Goal: Information Seeking & Learning: Check status

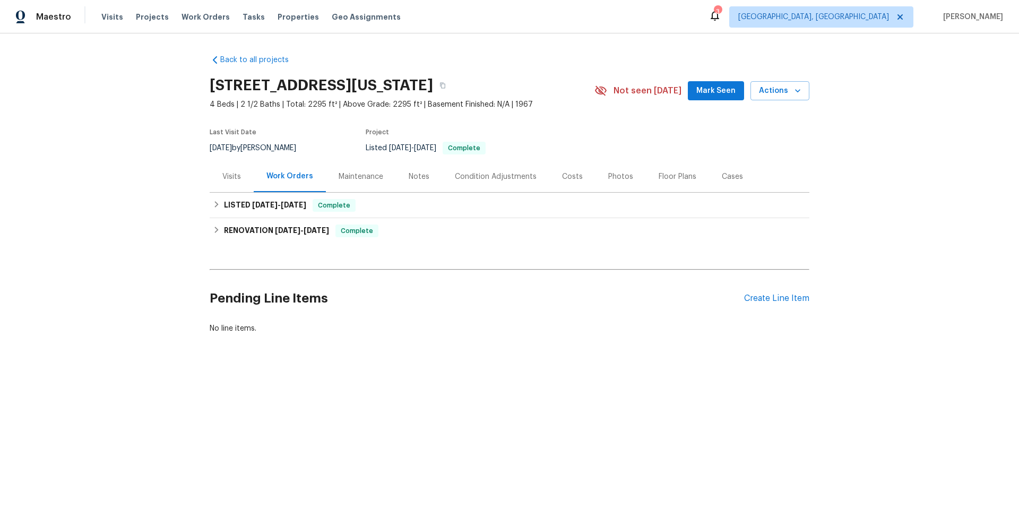
click at [410, 177] on div "Notes" at bounding box center [419, 176] width 21 height 11
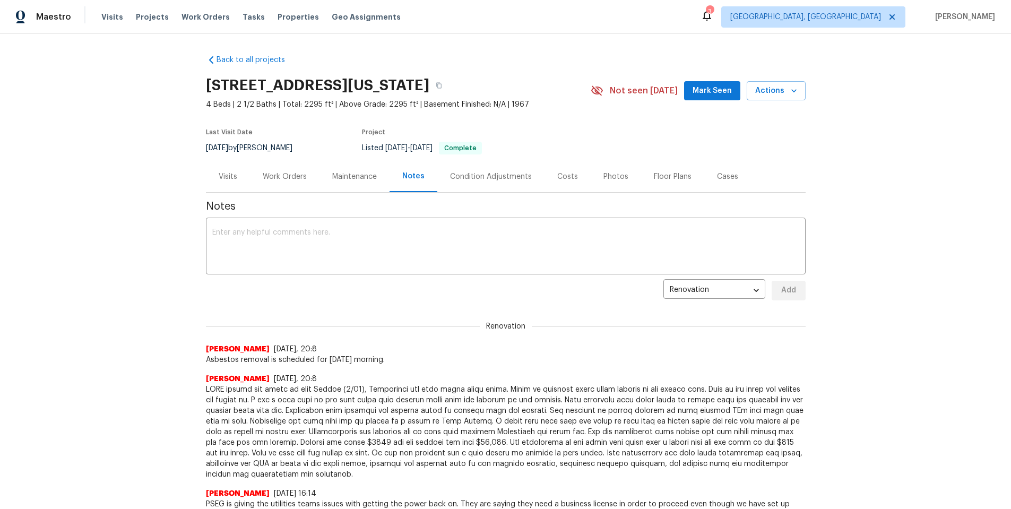
click at [222, 186] on div "Visits" at bounding box center [228, 176] width 44 height 31
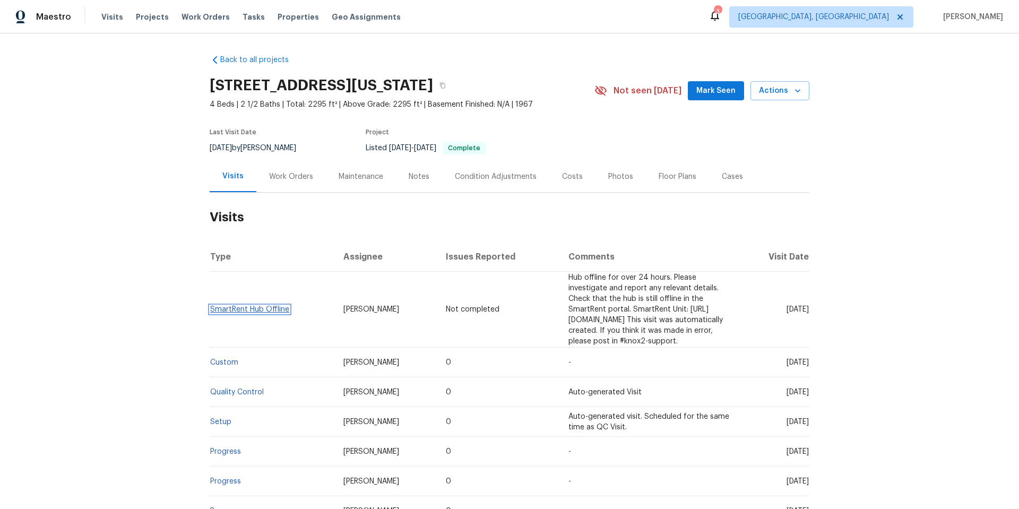
click at [266, 306] on link "SmartRent Hub Offline" at bounding box center [249, 309] width 79 height 7
click at [222, 359] on link "Custom" at bounding box center [224, 362] width 28 height 7
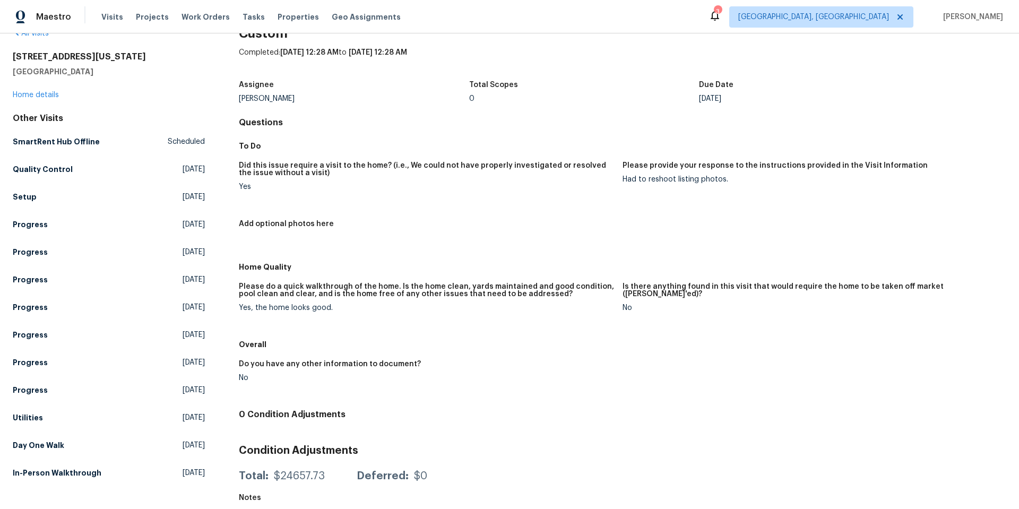
scroll to position [40, 0]
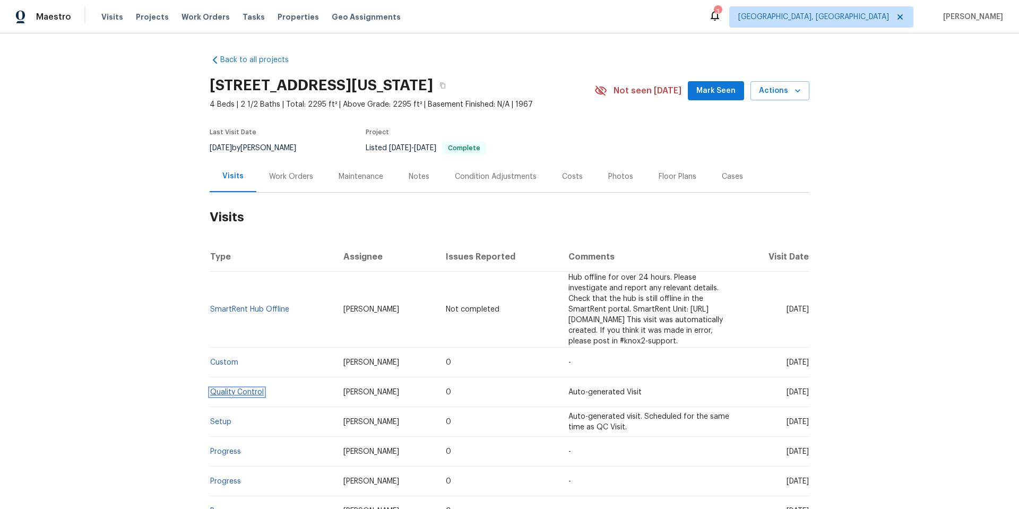
click at [229, 388] on link "Quality Control" at bounding box center [237, 391] width 54 height 7
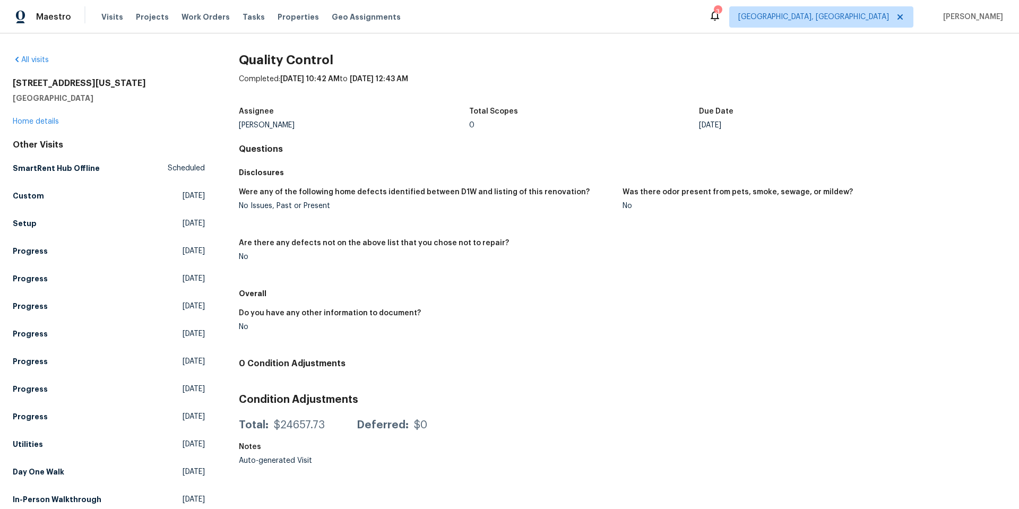
scroll to position [16, 0]
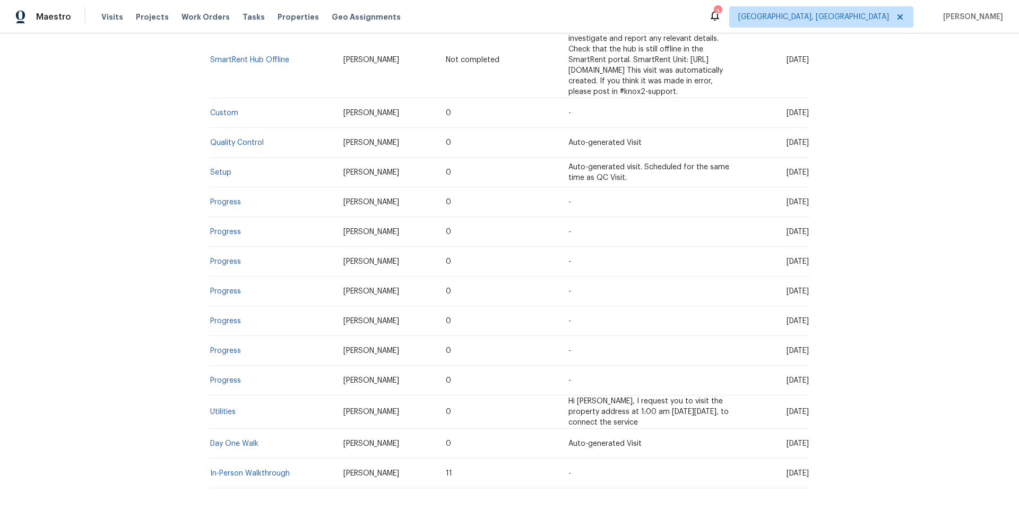
scroll to position [188, 0]
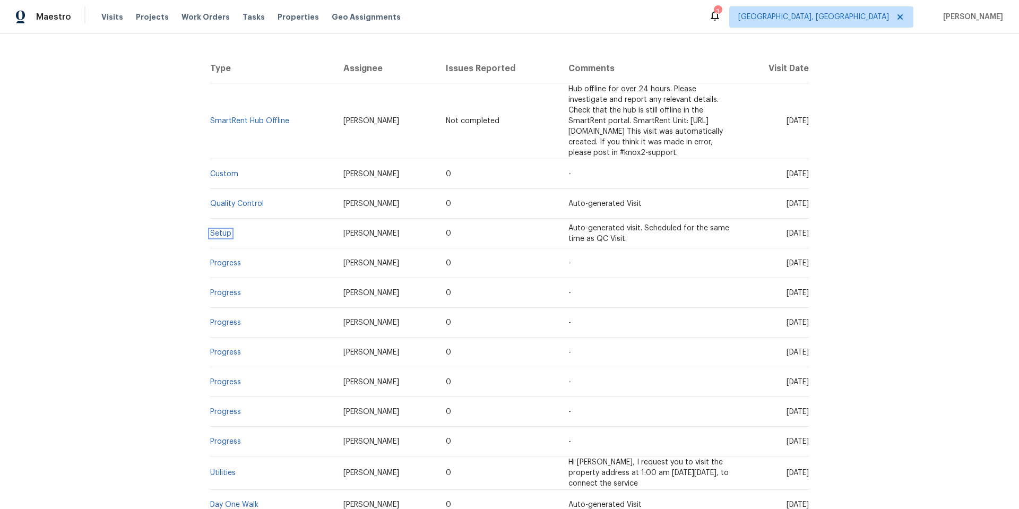
click at [215, 230] on link "Setup" at bounding box center [220, 233] width 21 height 7
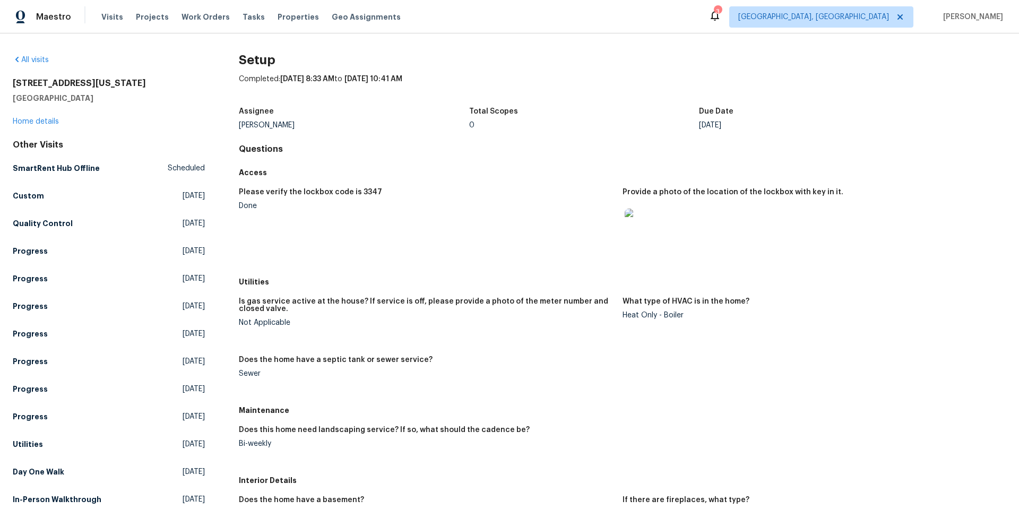
click at [630, 214] on img at bounding box center [642, 226] width 34 height 34
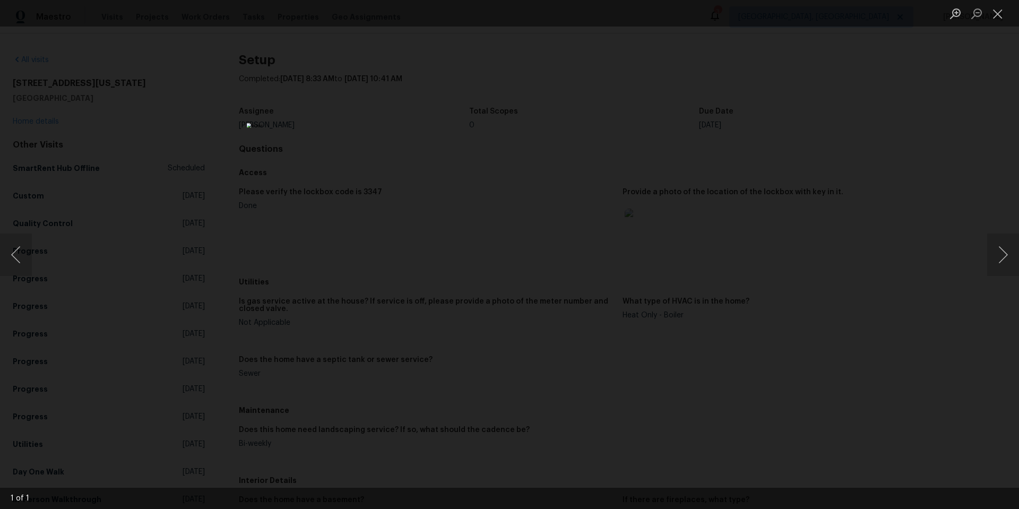
click at [507, 210] on img "Lightbox" at bounding box center [510, 254] width 526 height 263
